Goal: Task Accomplishment & Management: Manage account settings

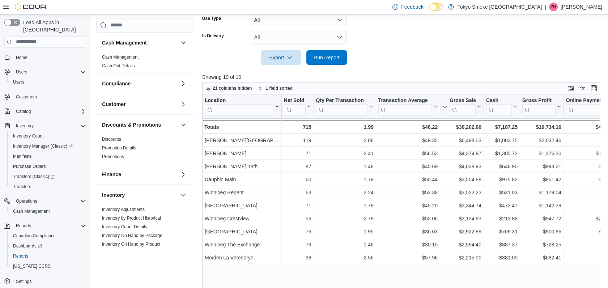
scroll to position [121, 0]
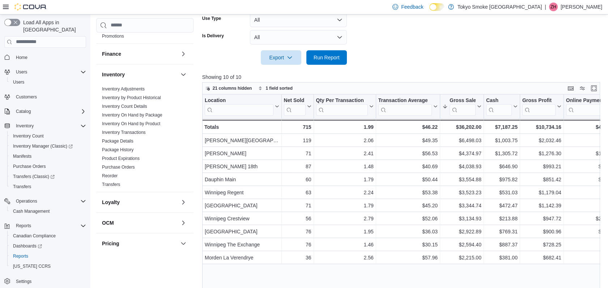
click at [581, 4] on p "[PERSON_NAME]" at bounding box center [582, 7] width 42 height 9
click at [554, 69] on span "Sign Out" at bounding box center [556, 69] width 20 height 7
